Goal: Task Accomplishment & Management: Manage account settings

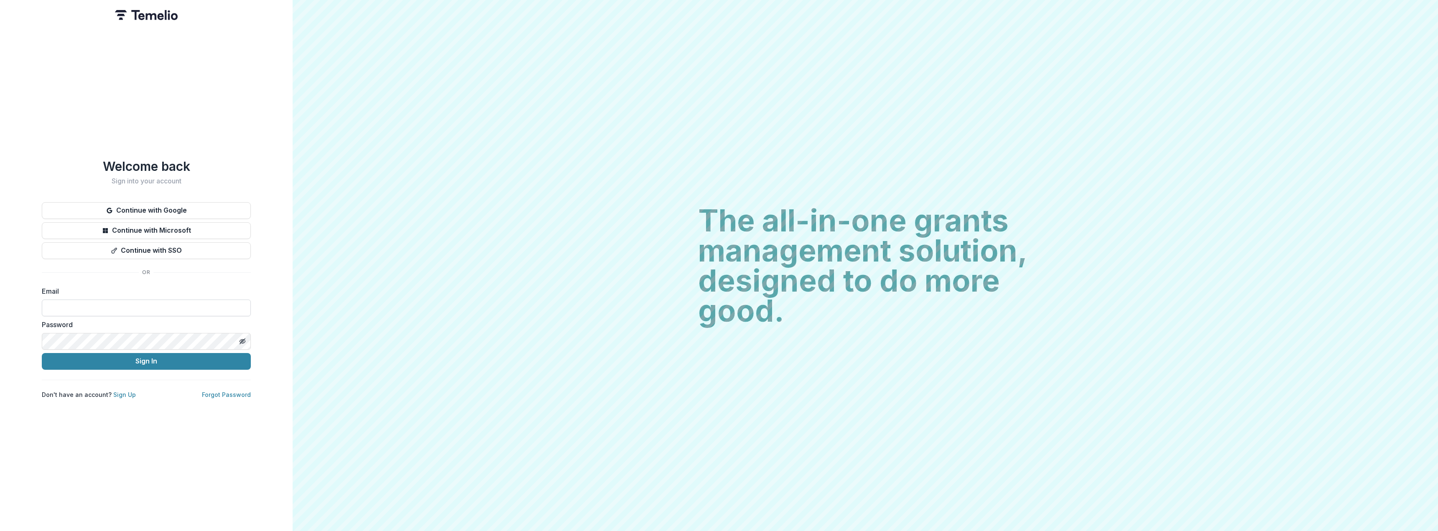
click at [142, 301] on input at bounding box center [146, 308] width 209 height 17
type input "**********"
click at [42, 353] on button "Sign In" at bounding box center [146, 361] width 209 height 17
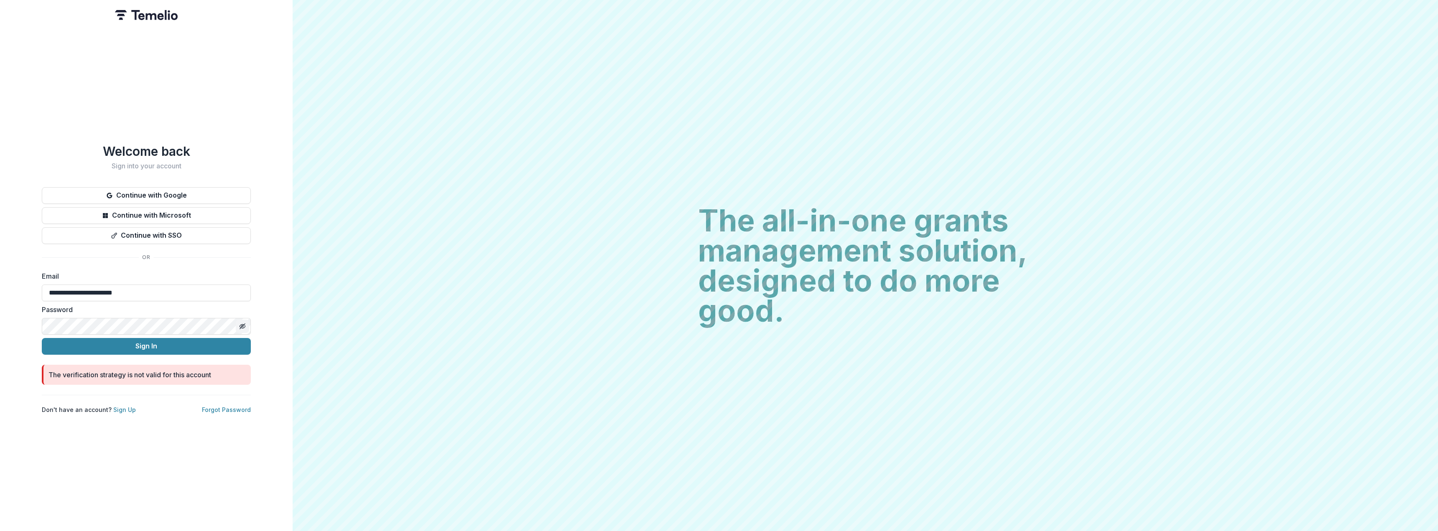
click at [245, 320] on button "Toggle password visibility" at bounding box center [242, 326] width 13 height 13
click at [42, 338] on button "Sign In" at bounding box center [146, 346] width 209 height 17
click at [222, 406] on link "Forgot Password" at bounding box center [226, 409] width 49 height 7
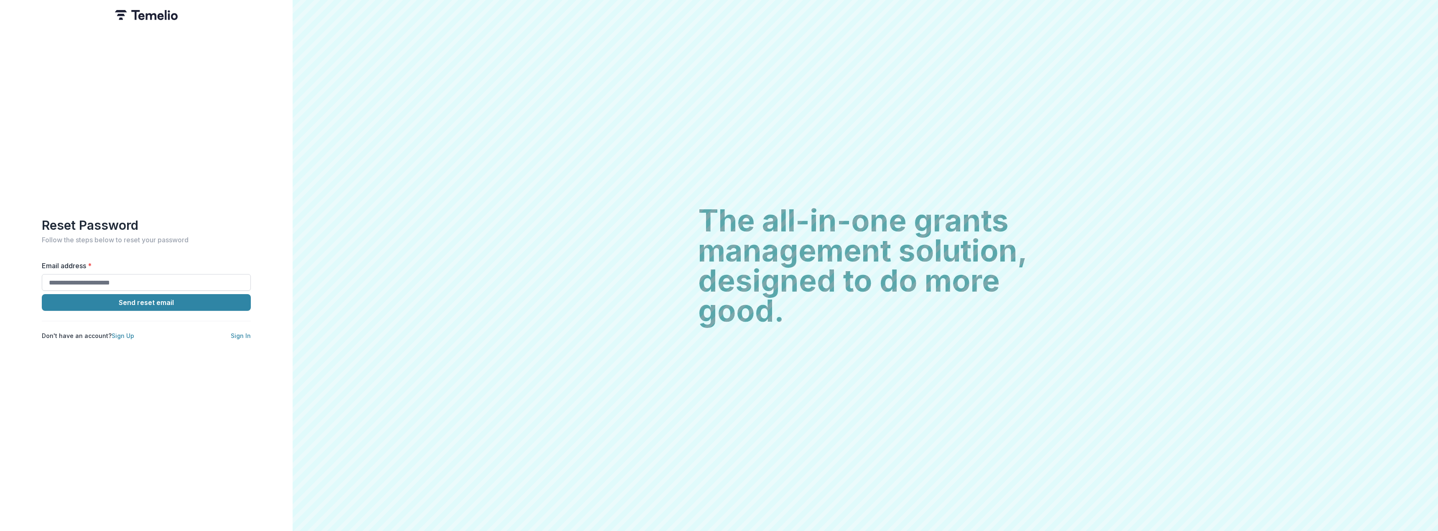
click at [117, 278] on input "Email address *" at bounding box center [146, 282] width 209 height 17
type input "**********"
click at [129, 300] on button "Send reset email" at bounding box center [146, 302] width 209 height 17
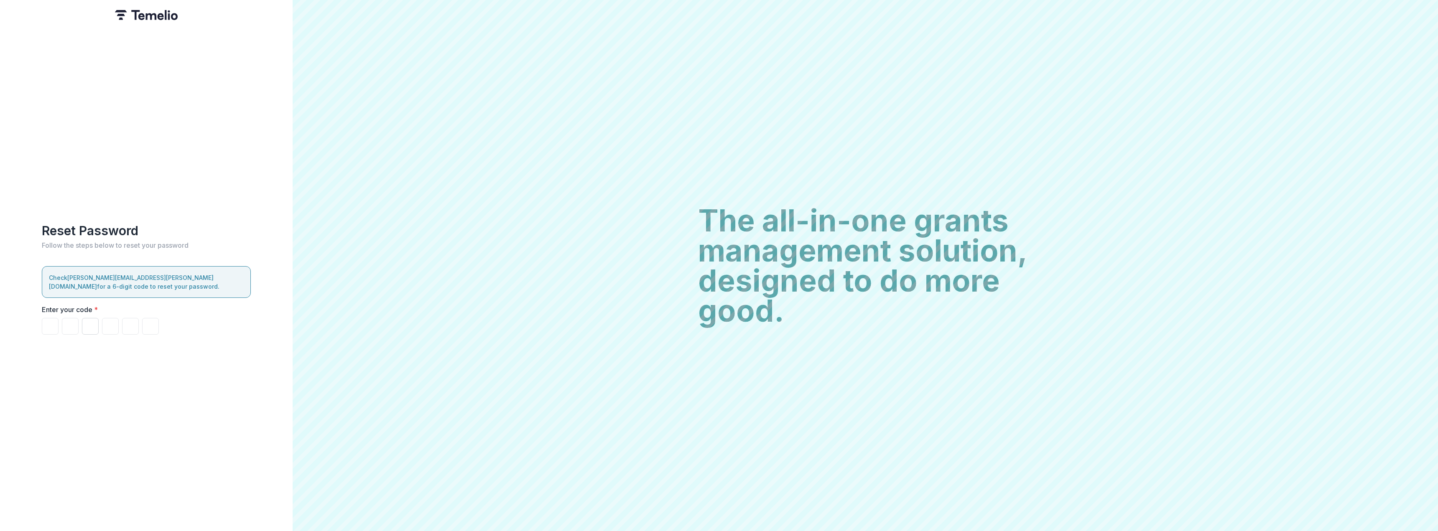
paste input "******"
type input "*"
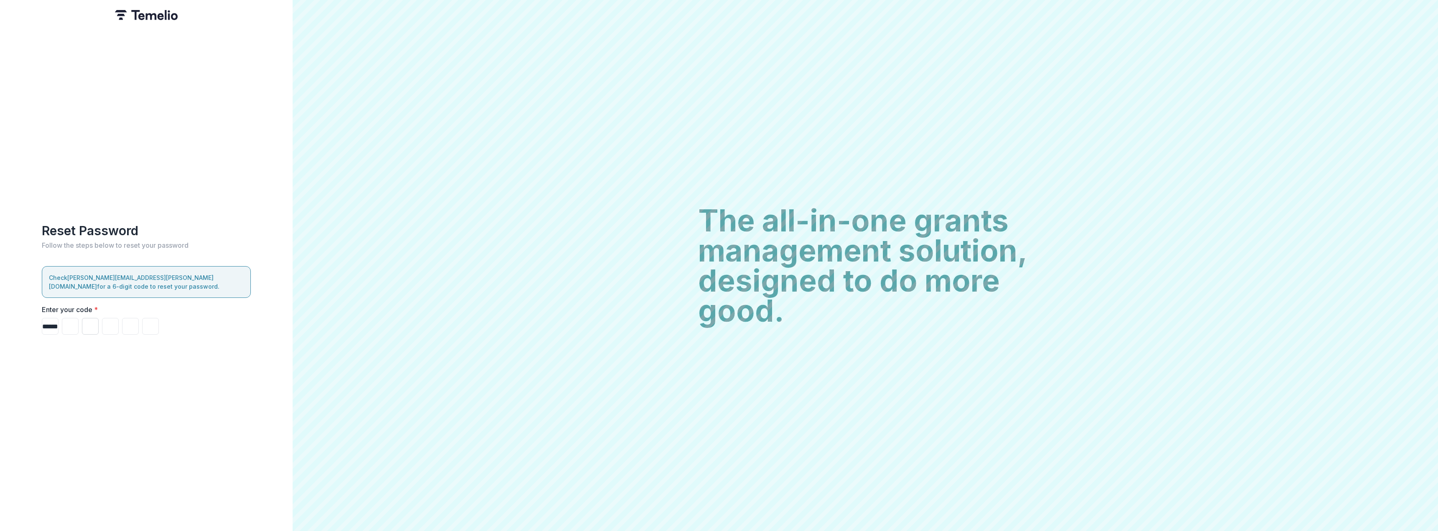
type input "*"
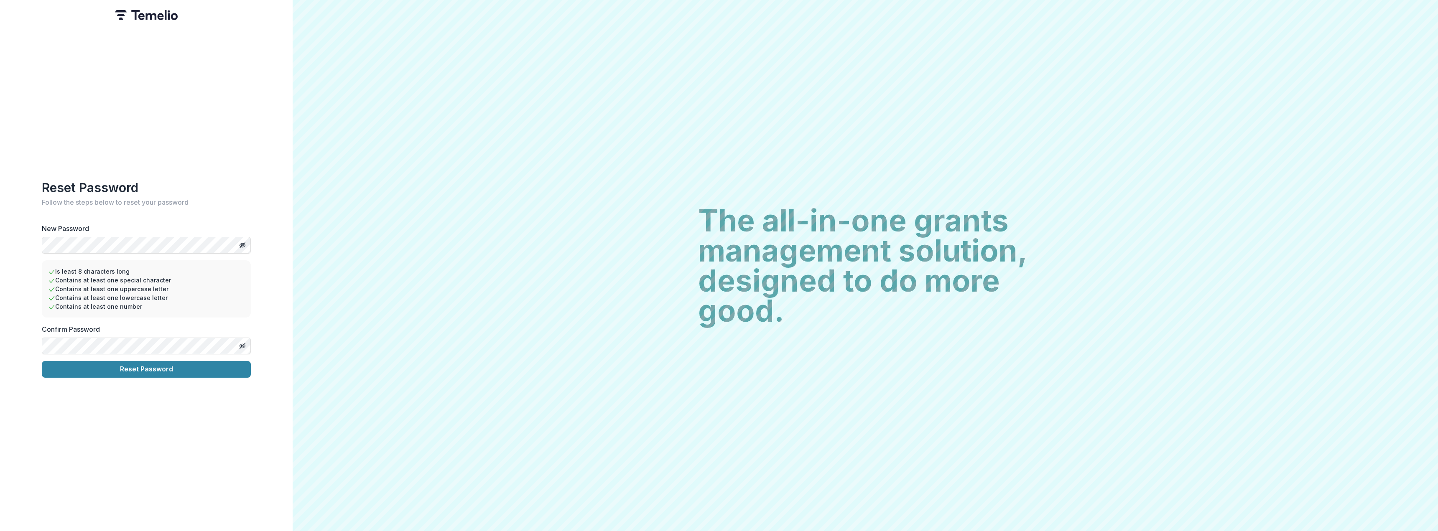
click at [42, 361] on button "Reset Password" at bounding box center [146, 369] width 209 height 17
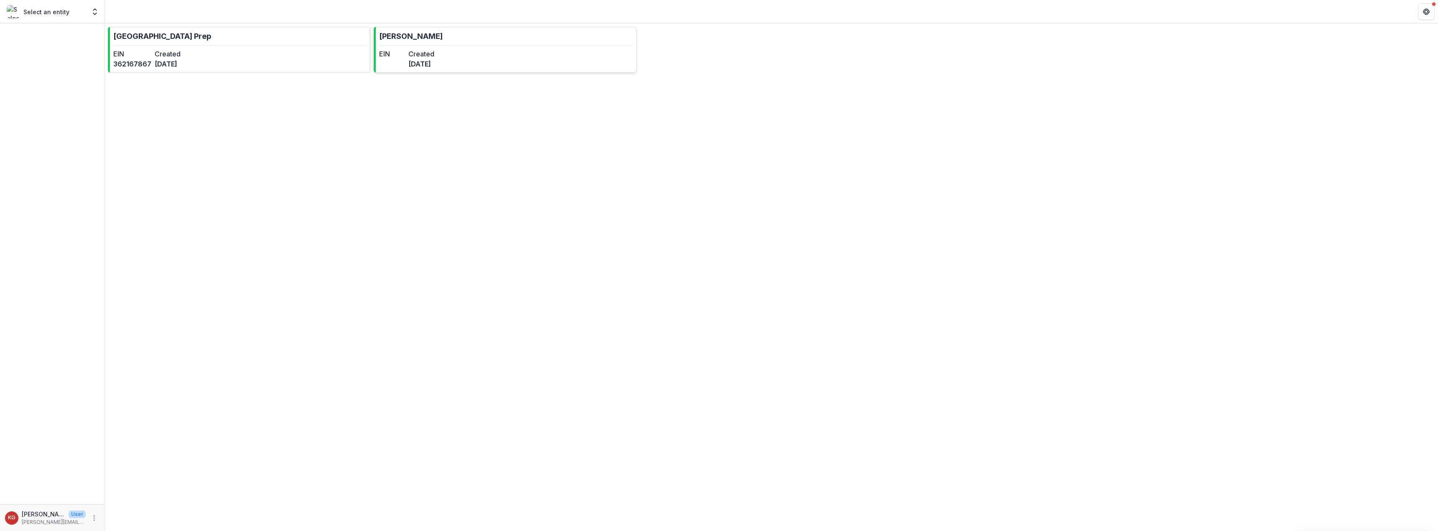
click at [438, 40] on link "[PERSON_NAME] EIN Created [DATE]" at bounding box center [505, 50] width 263 height 46
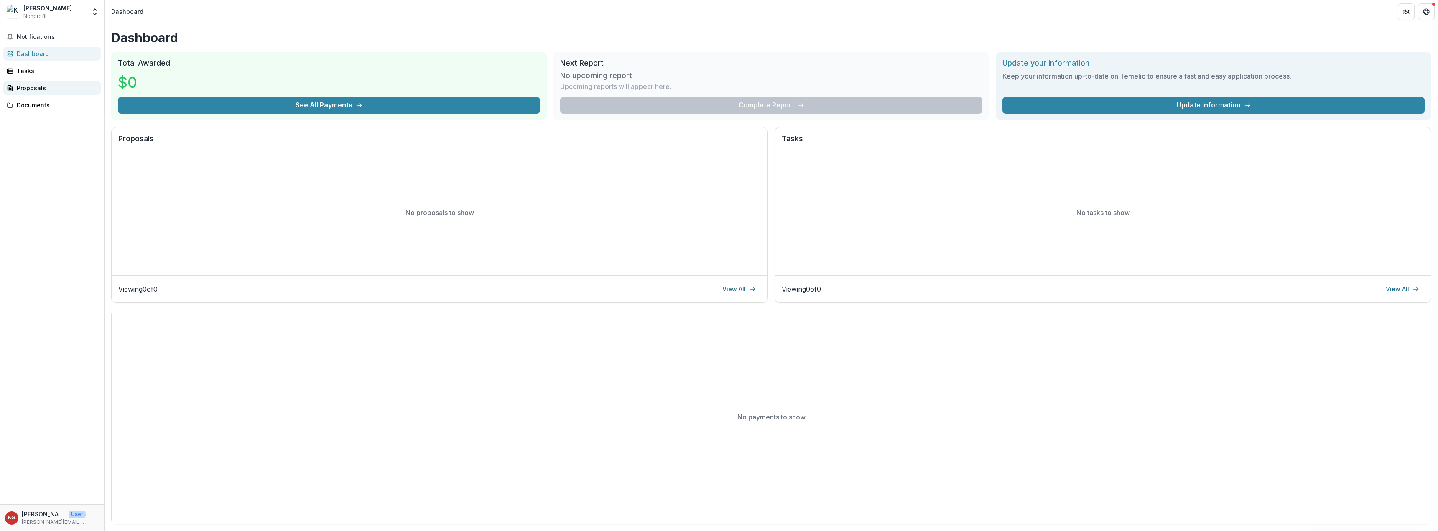
click at [40, 84] on div "Proposals" at bounding box center [55, 88] width 77 height 9
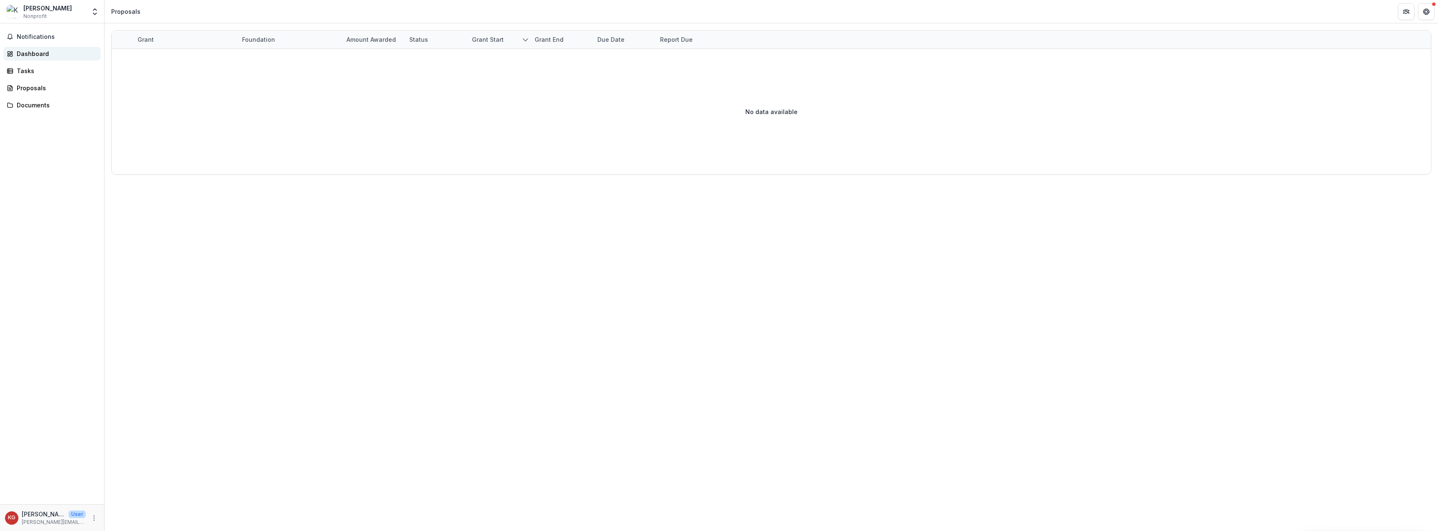
click at [58, 53] on div "Dashboard" at bounding box center [55, 53] width 77 height 9
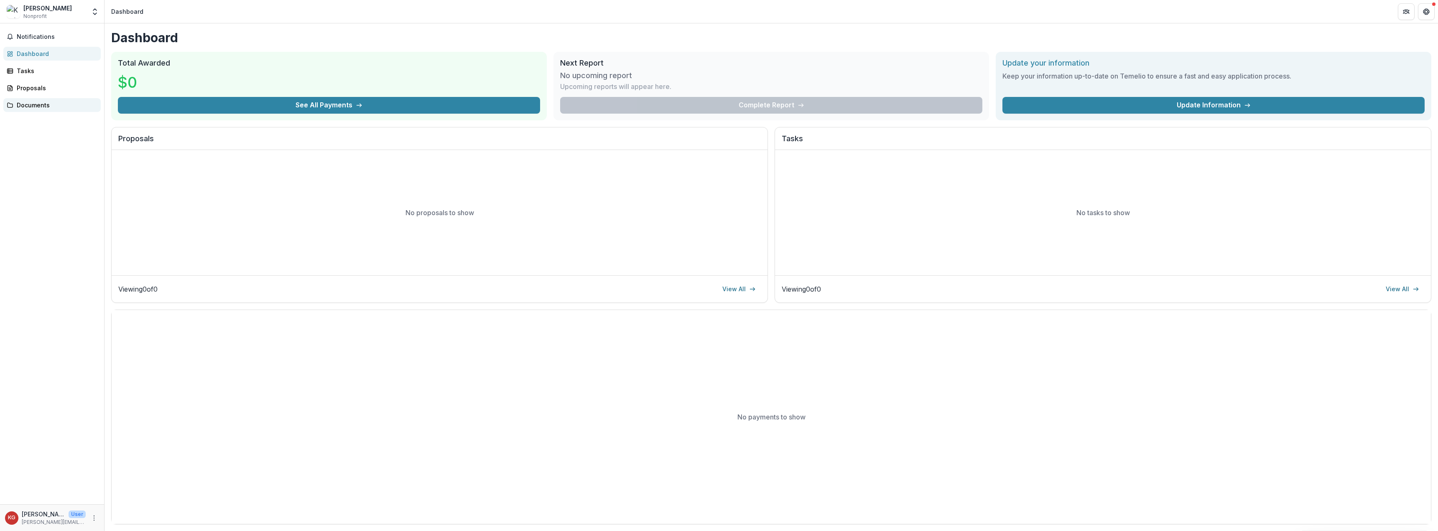
click at [46, 102] on div "Documents" at bounding box center [55, 105] width 77 height 9
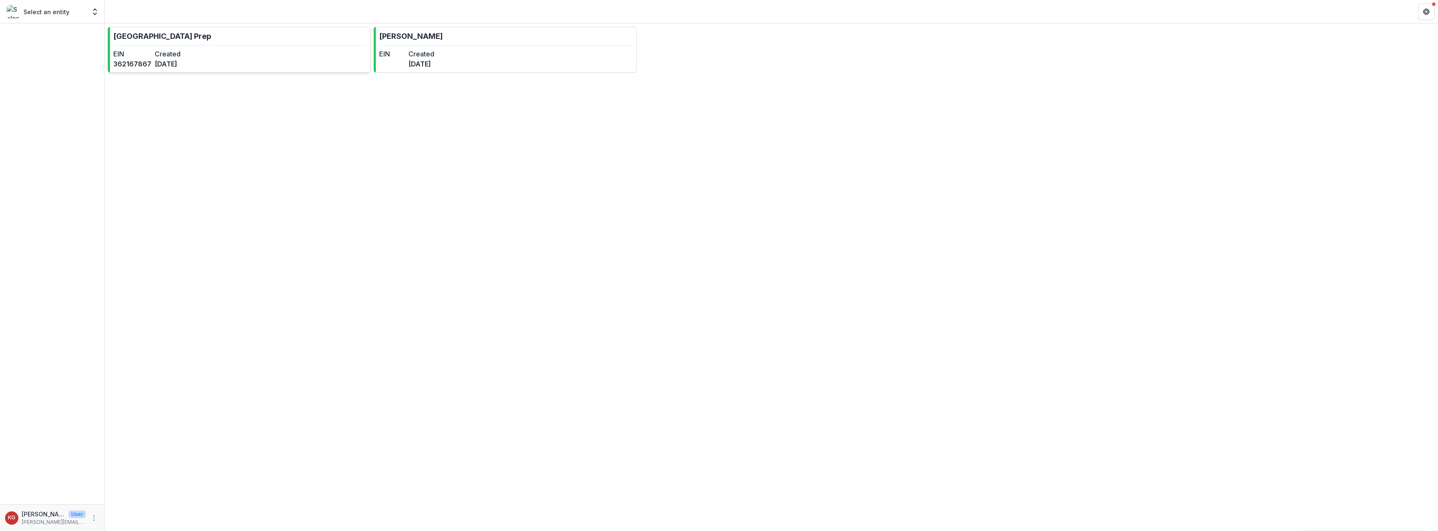
click at [180, 59] on dt "Created" at bounding box center [174, 54] width 38 height 10
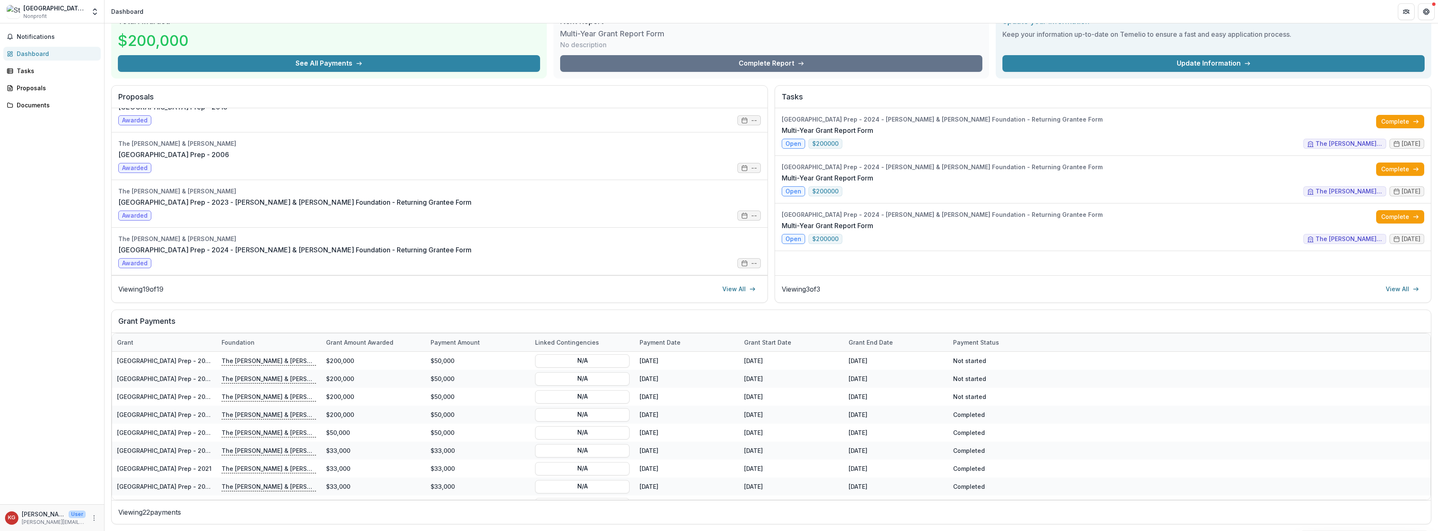
drag, startPoint x: 73, startPoint y: 354, endPoint x: 71, endPoint y: 358, distance: 4.7
click at [73, 354] on div "Notifications Dashboard Tasks Proposals Documents" at bounding box center [52, 263] width 104 height 481
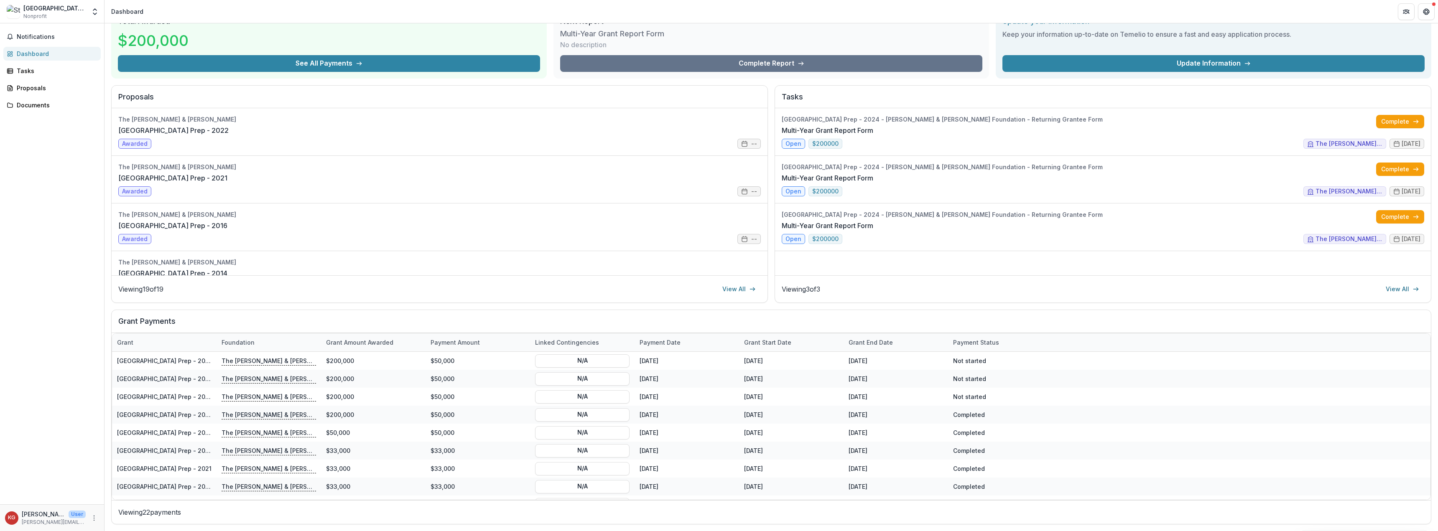
click at [50, 265] on div "Notifications Dashboard Tasks Proposals Documents" at bounding box center [52, 263] width 104 height 481
